Goal: Navigation & Orientation: Find specific page/section

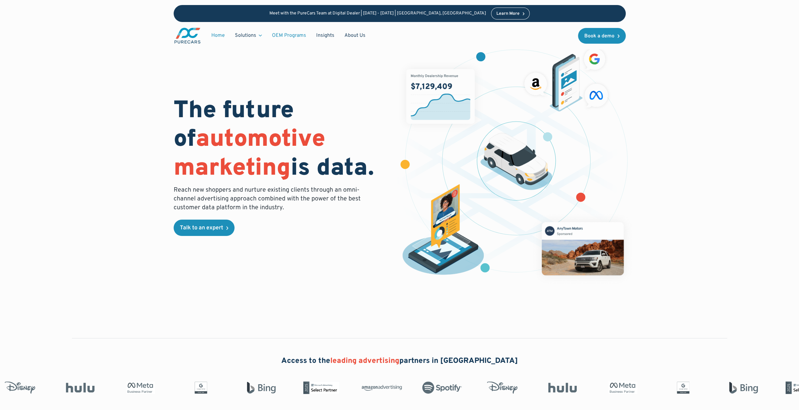
click at [291, 36] on link "OEM Programs" at bounding box center [289, 35] width 44 height 12
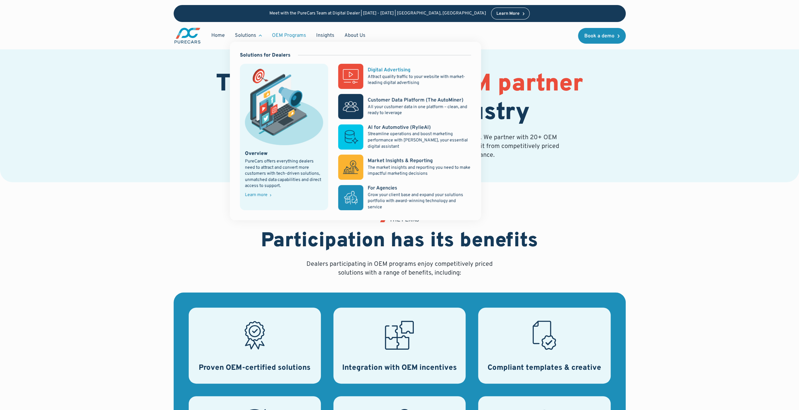
click at [363, 76] on link "Digital Advertising Attract quality traffic to your website with market-leading…" at bounding box center [404, 76] width 132 height 25
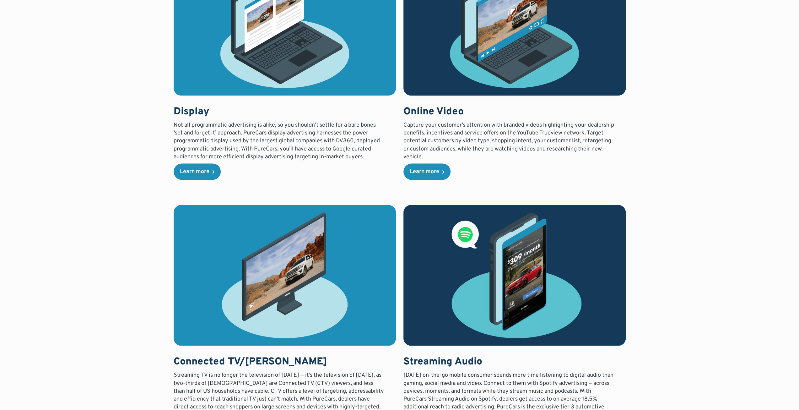
scroll to position [847, 0]
